Goal: Check status: Check status

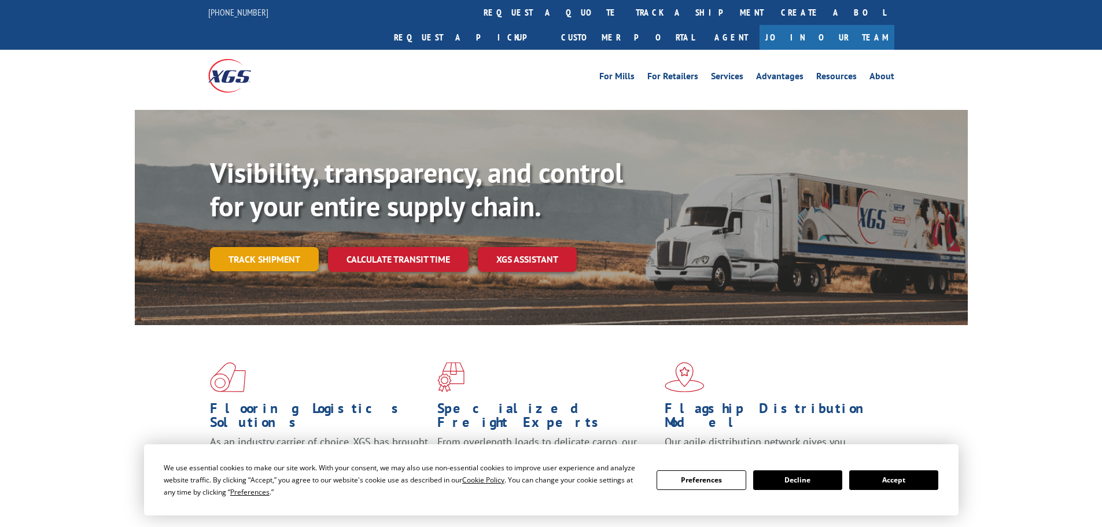
click at [289, 253] on div "Visibility, transparency, and control for your entire supply chain. Track shipm…" at bounding box center [589, 236] width 758 height 161
click at [307, 247] on link "Track shipment" at bounding box center [264, 259] width 109 height 24
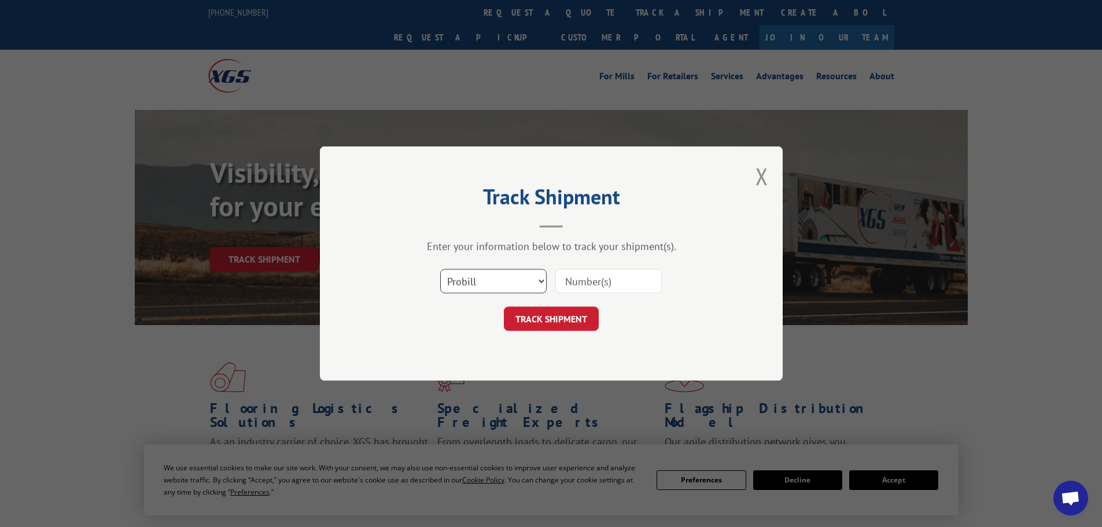
click at [469, 276] on select "Select category... Probill BOL PO" at bounding box center [493, 281] width 106 height 24
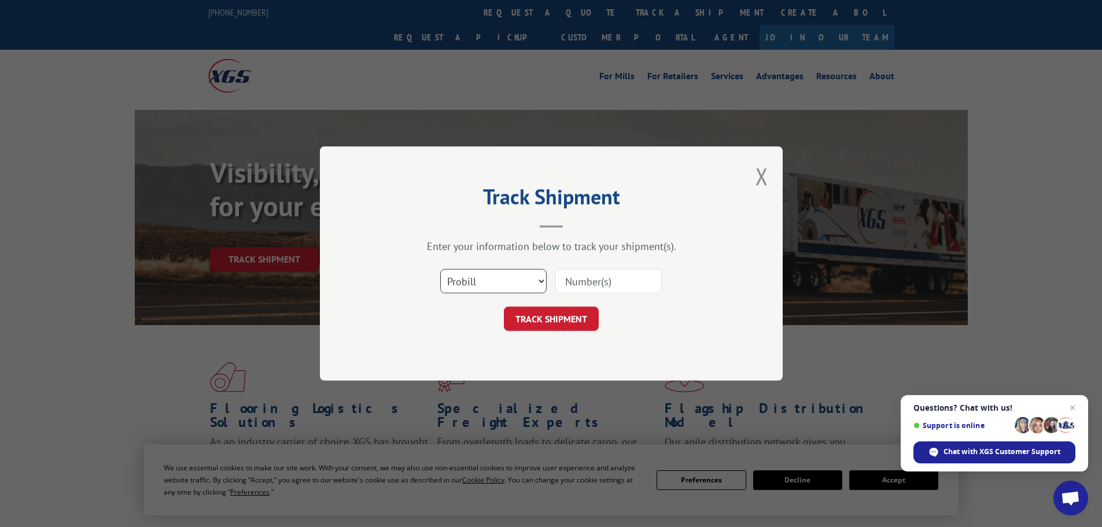
select select "po"
click at [440, 269] on select "Select category... Probill BOL PO" at bounding box center [493, 281] width 106 height 24
click at [566, 278] on input at bounding box center [608, 281] width 106 height 24
click at [610, 274] on input at bounding box center [608, 281] width 106 height 24
paste input "17410149"
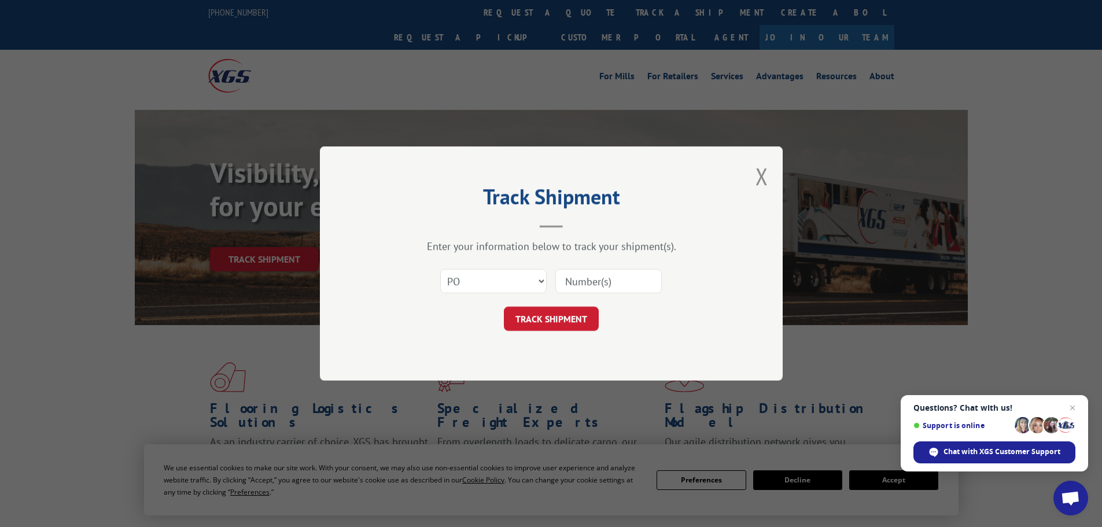
type input "17410149"
click button "TRACK SHIPMENT" at bounding box center [551, 319] width 95 height 24
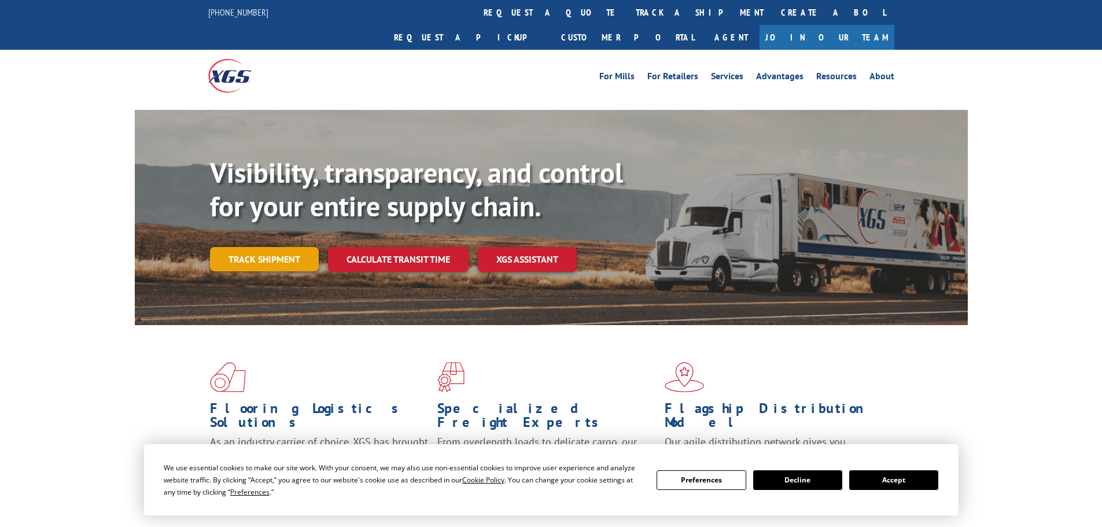
click at [278, 247] on link "Track shipment" at bounding box center [264, 259] width 109 height 24
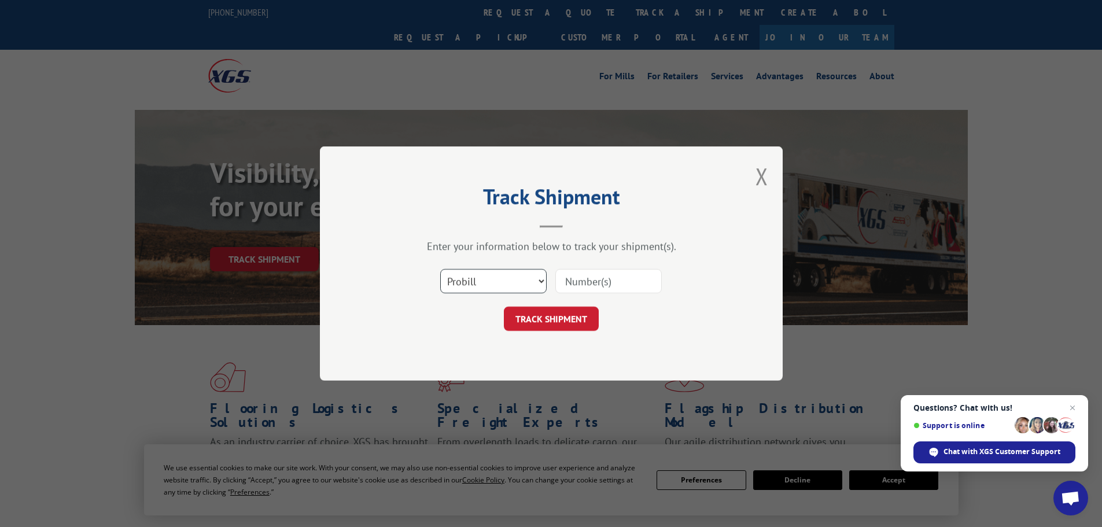
click at [481, 282] on select "Select category... Probill BOL PO" at bounding box center [493, 281] width 106 height 24
select select "bol"
click at [440, 269] on select "Select category... Probill BOL PO" at bounding box center [493, 281] width 106 height 24
paste input "17410149"
type input "17410149"
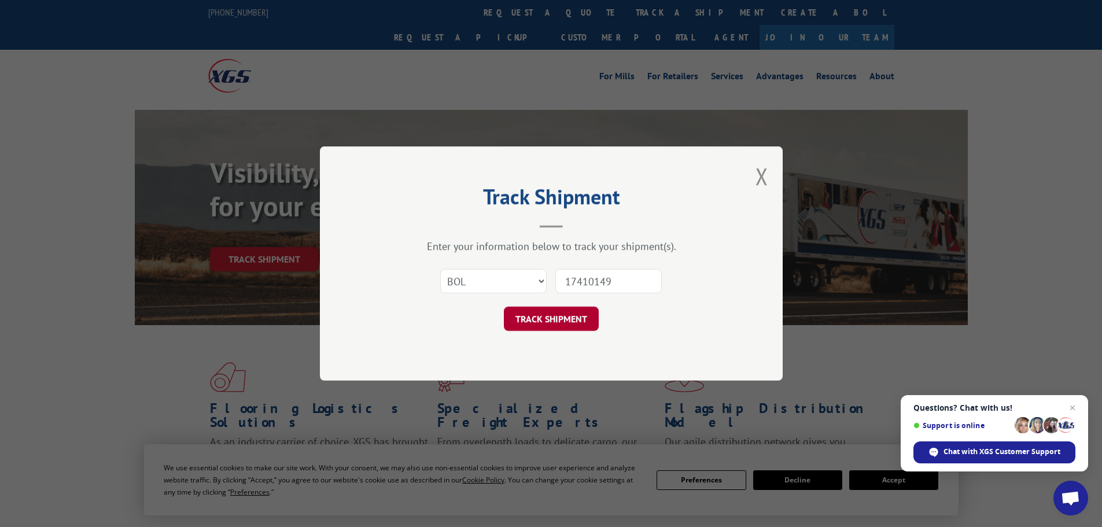
click at [576, 316] on button "TRACK SHIPMENT" at bounding box center [551, 319] width 95 height 24
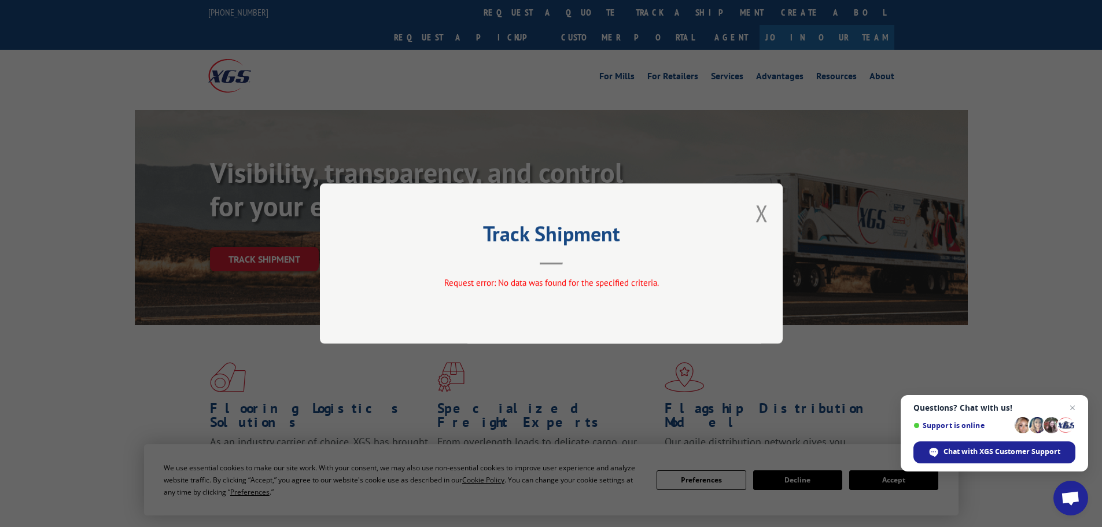
click at [769, 216] on div "Track Shipment Request error: No data was found for the specified criteria." at bounding box center [551, 263] width 463 height 160
click at [765, 216] on button "Close modal" at bounding box center [761, 213] width 13 height 31
